Goal: Register for event/course

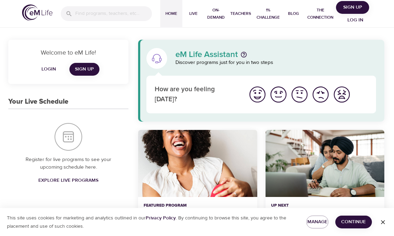
click at [359, 21] on span "Log in" at bounding box center [356, 20] width 28 height 9
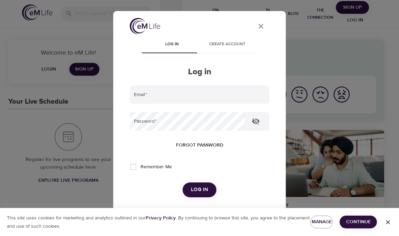
type input "[PERSON_NAME][EMAIL_ADDRESS][DOMAIN_NAME]"
click at [196, 185] on span "Log in" at bounding box center [199, 189] width 17 height 9
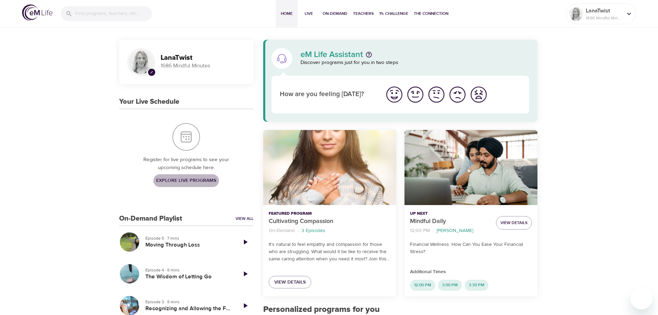
click at [194, 181] on span "Explore Live Programs" at bounding box center [186, 180] width 60 height 9
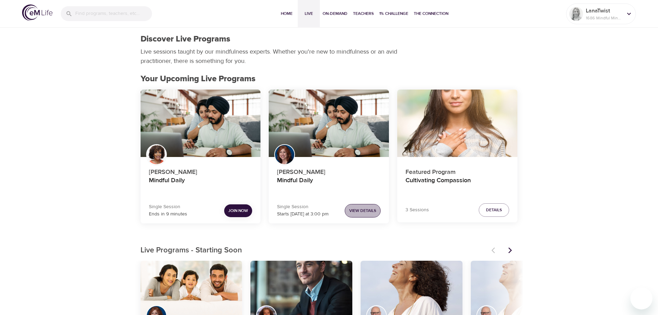
click at [355, 210] on span "View Details" at bounding box center [362, 210] width 27 height 7
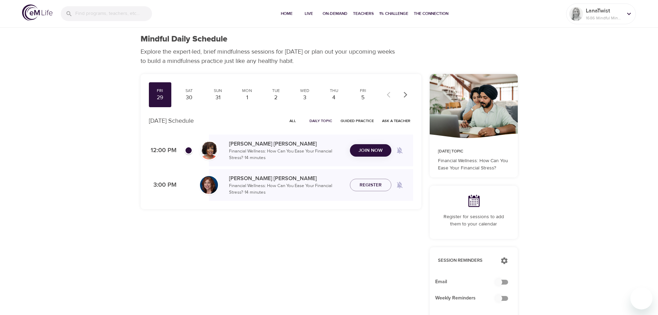
checkbox input "true"
click at [369, 145] on span "Join Now" at bounding box center [371, 146] width 24 height 9
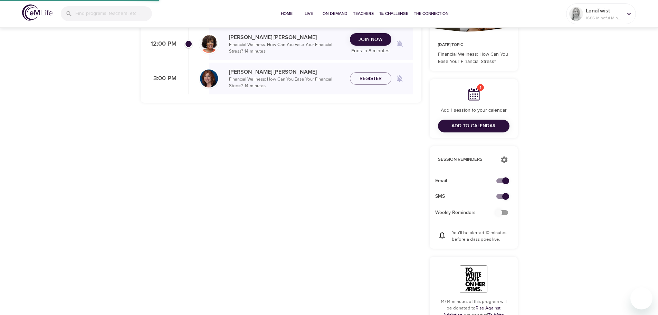
scroll to position [173, 0]
